Goal: Check status: Check status

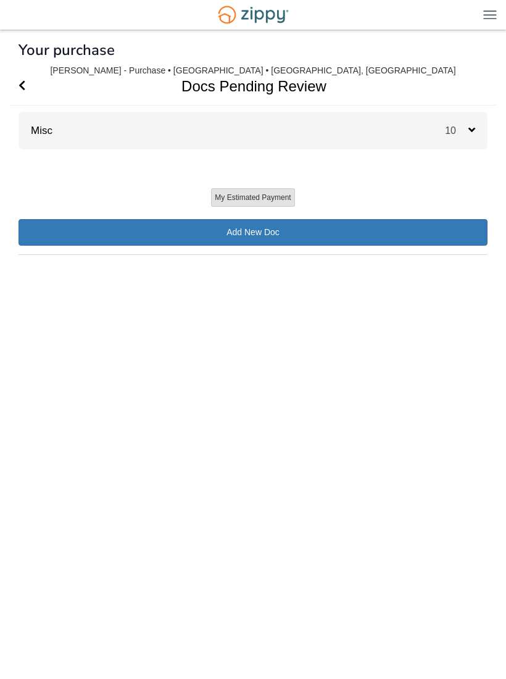
scroll to position [1, 0]
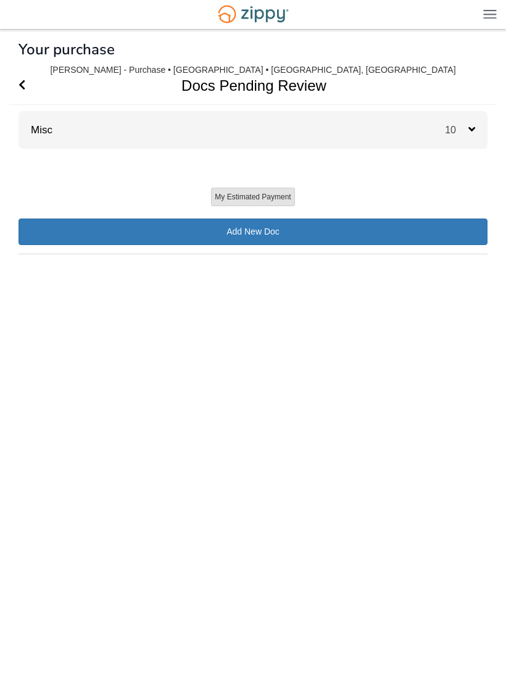
click at [456, 125] on span "10" at bounding box center [456, 130] width 23 height 10
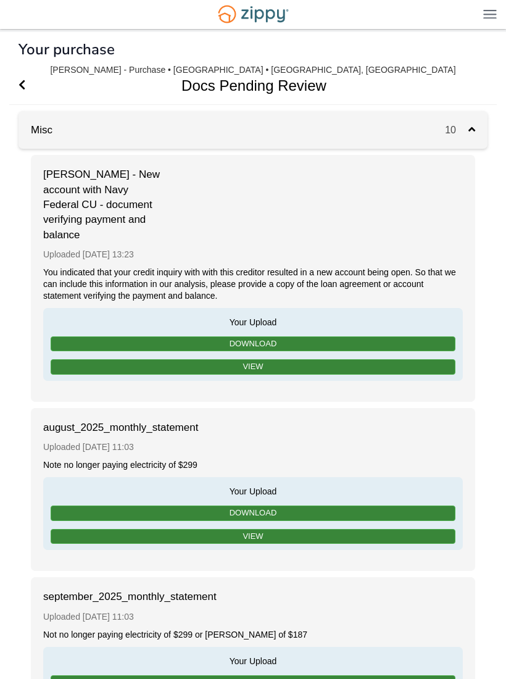
click at [25, 77] on span "Go Back" at bounding box center [22, 86] width 7 height 38
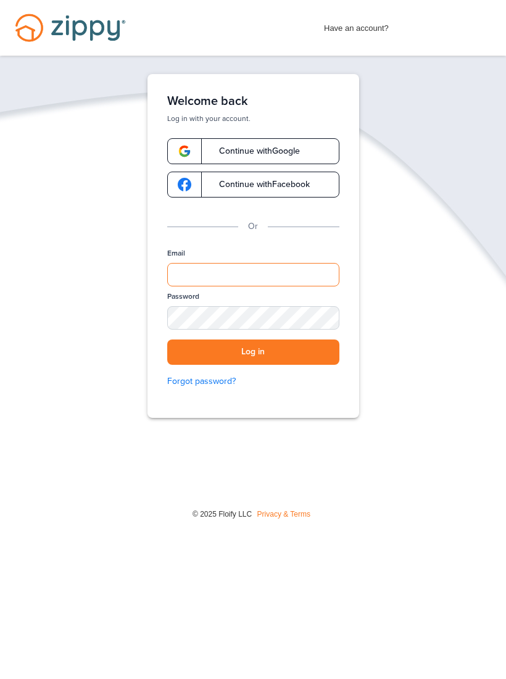
click at [267, 272] on input "Email" at bounding box center [253, 274] width 172 height 23
type input "**********"
click at [253, 352] on button "Log in" at bounding box center [253, 352] width 172 height 25
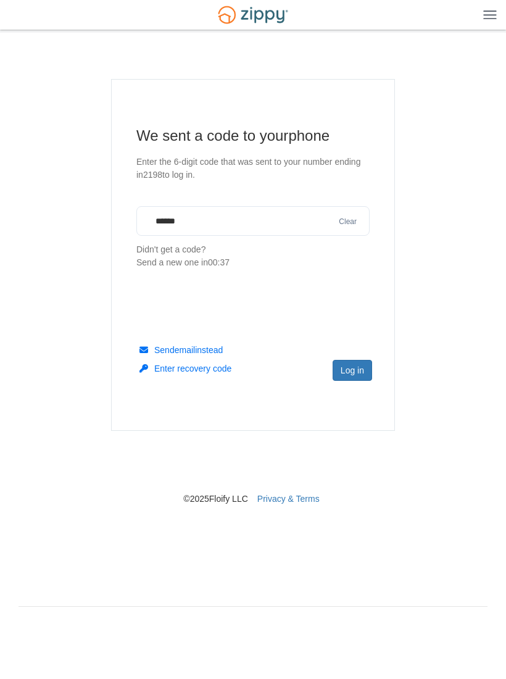
type input "******"
click at [358, 367] on button "Log in" at bounding box center [353, 370] width 40 height 21
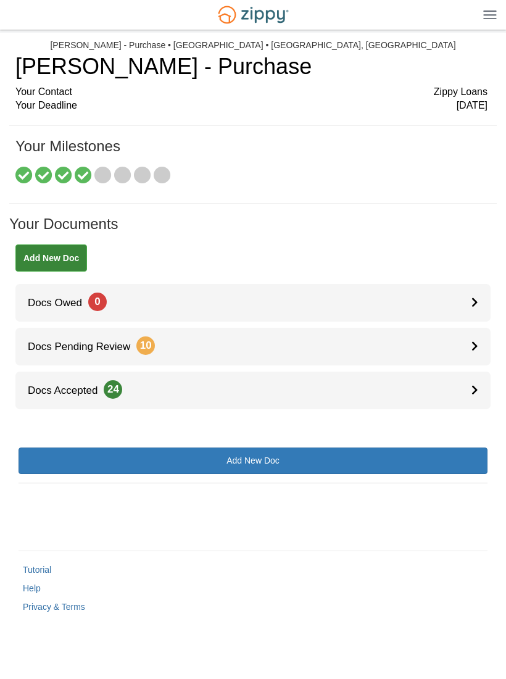
click at [459, 356] on link "Docs Pending Review 10" at bounding box center [252, 347] width 475 height 38
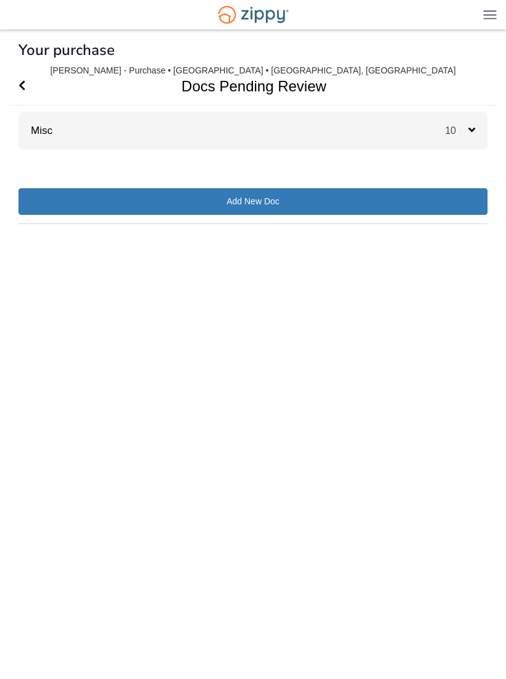
click at [460, 123] on div "10" at bounding box center [466, 131] width 43 height 38
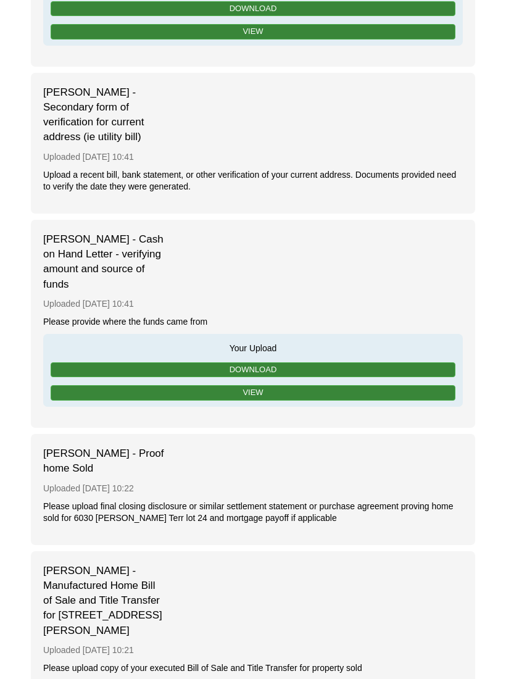
scroll to position [1331, 0]
